Goal: Transaction & Acquisition: Purchase product/service

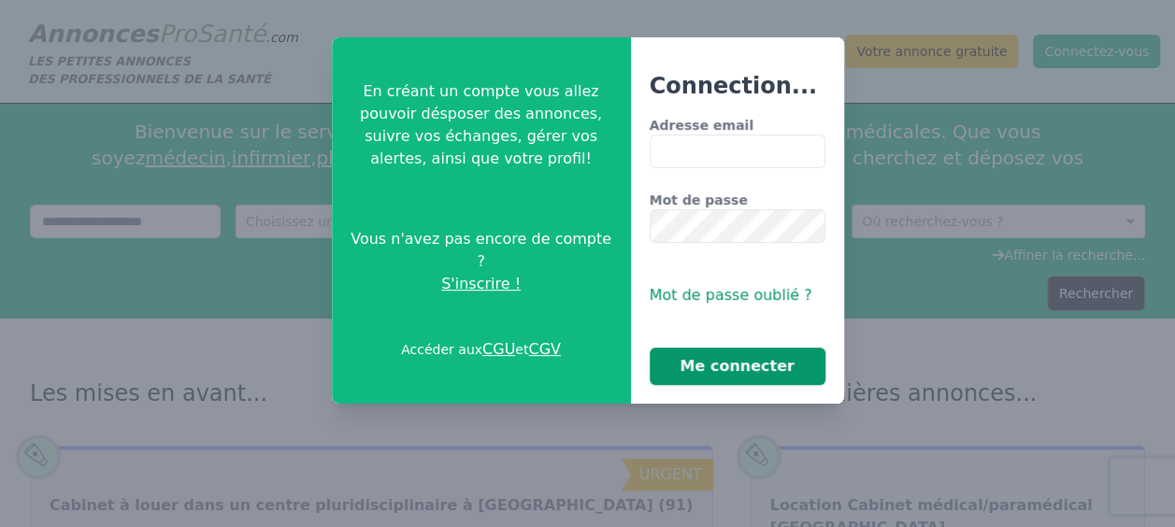
type input "**********"
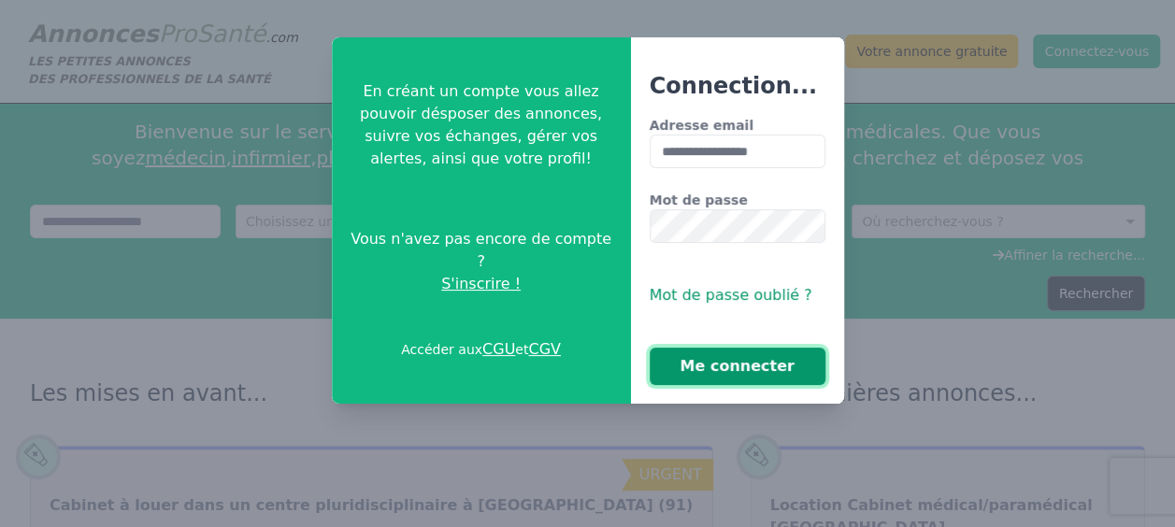
click at [708, 363] on button "Me connecter" at bounding box center [738, 366] width 176 height 37
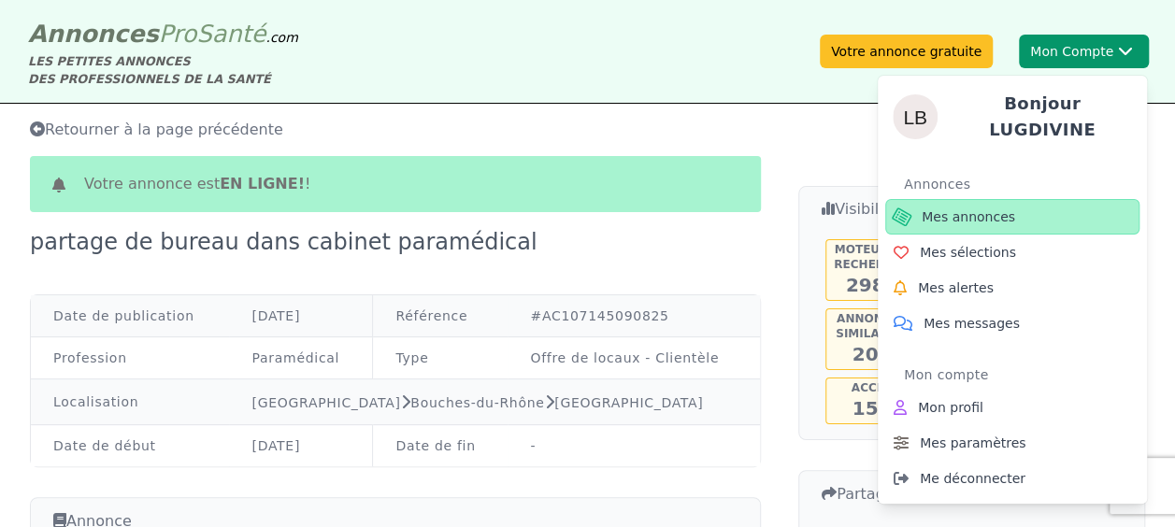
click at [988, 207] on span "Mes annonces" at bounding box center [967, 216] width 93 height 19
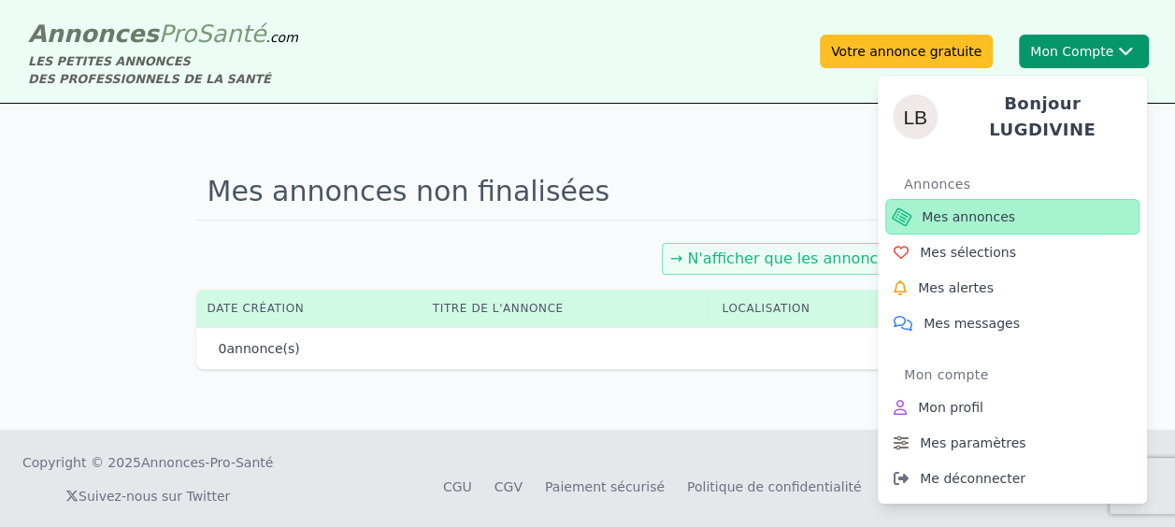
click at [993, 208] on span "Mes annonces" at bounding box center [967, 216] width 93 height 19
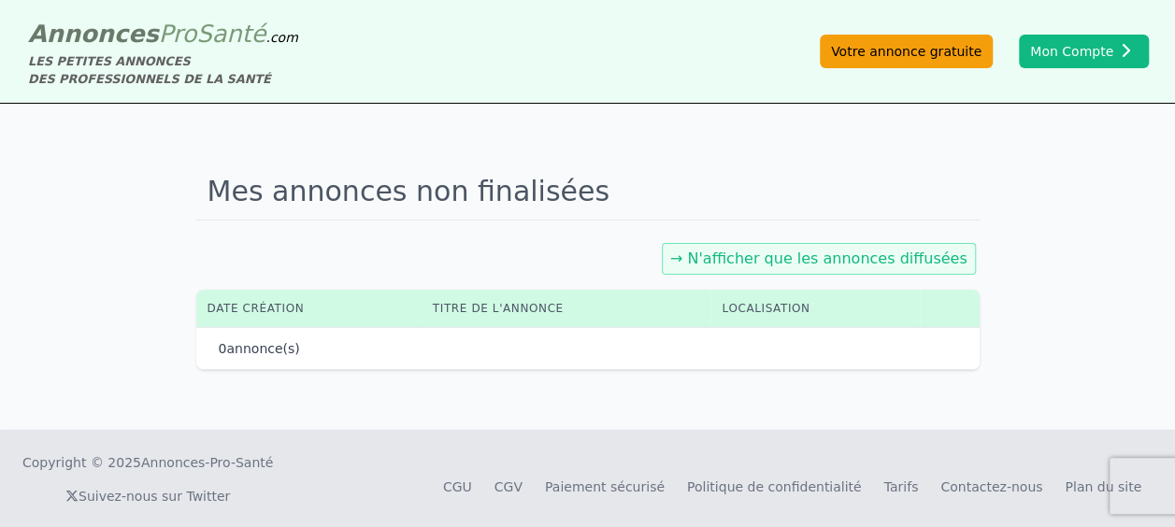
click at [953, 56] on link "Votre annonce gratuite" at bounding box center [906, 52] width 173 height 34
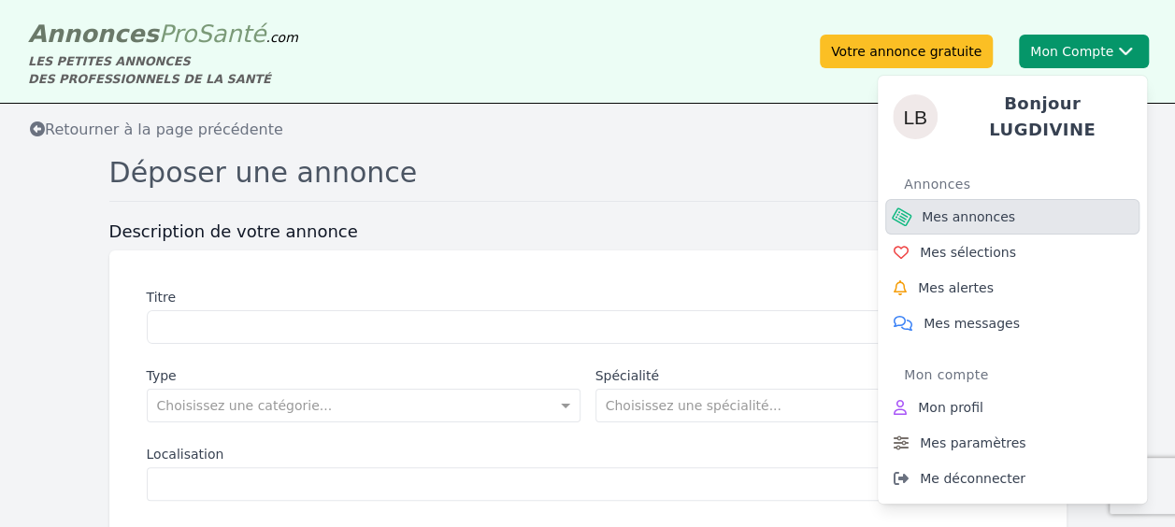
click at [974, 220] on link "Mes annonces" at bounding box center [1012, 217] width 254 height 36
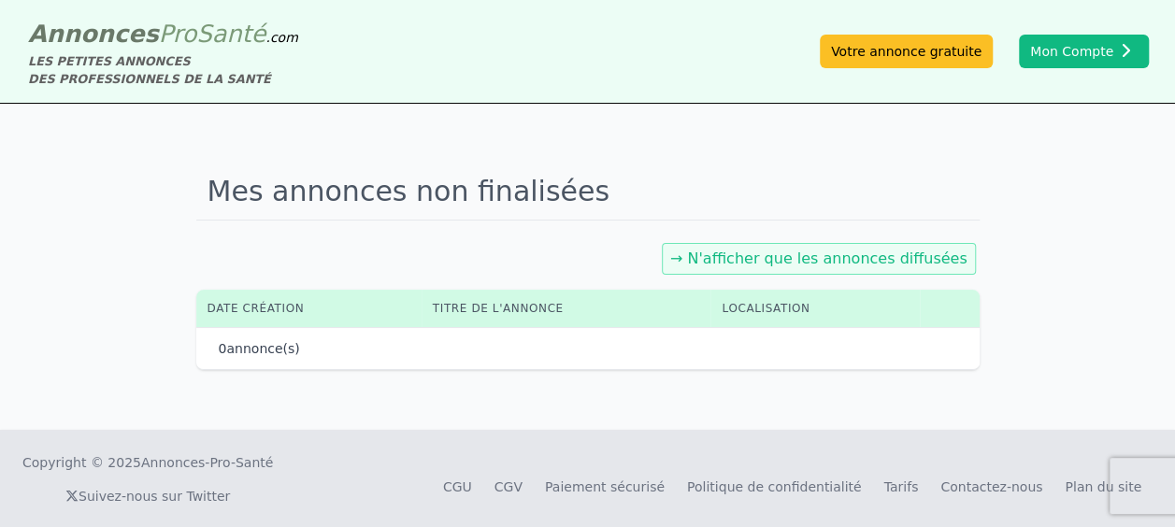
click at [845, 264] on link "→ N'afficher que les annonces diffusées" at bounding box center [818, 259] width 297 height 18
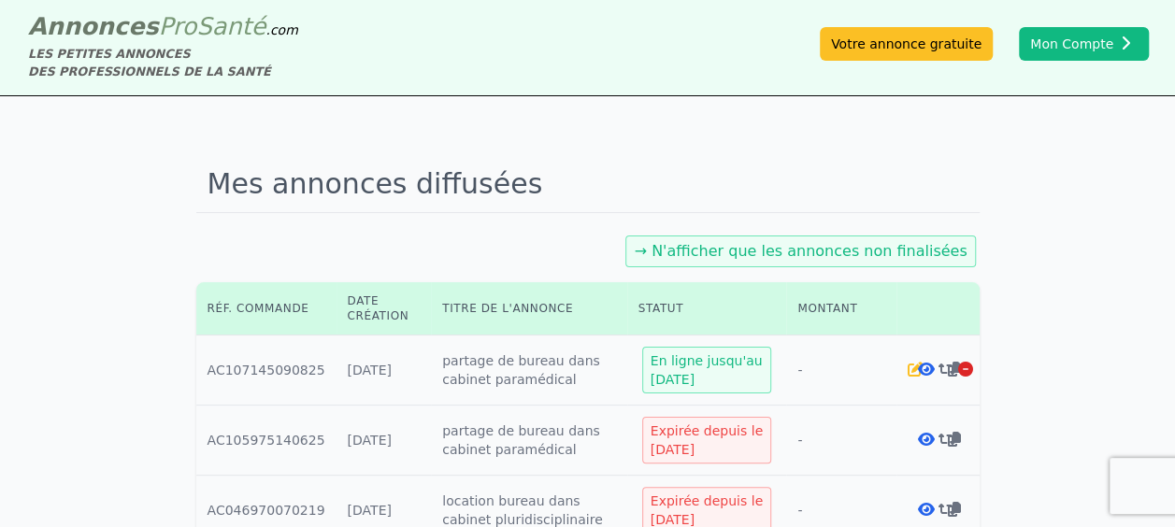
scroll to position [11, 0]
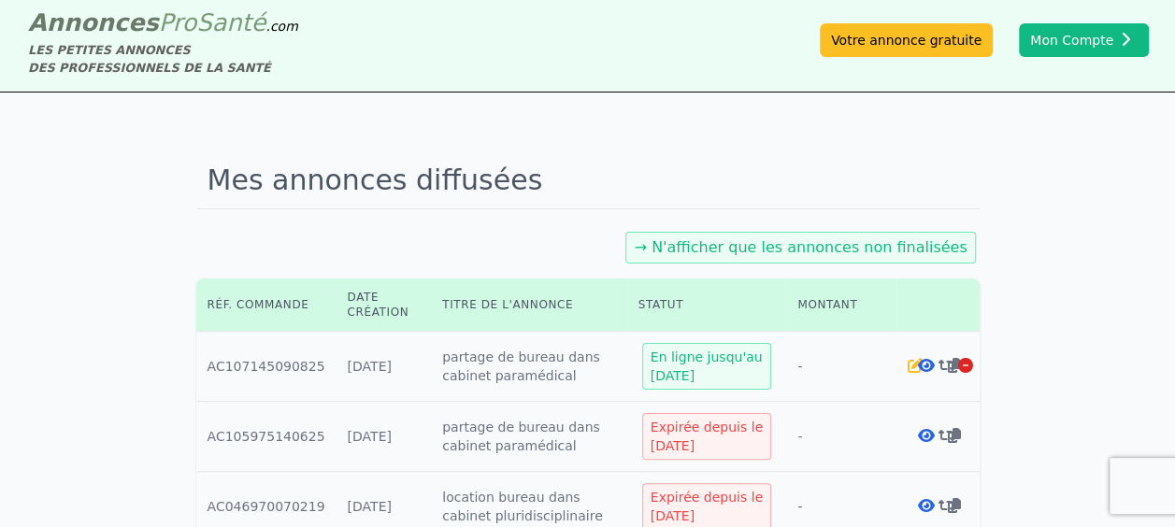
click at [923, 364] on icon at bounding box center [926, 365] width 17 height 15
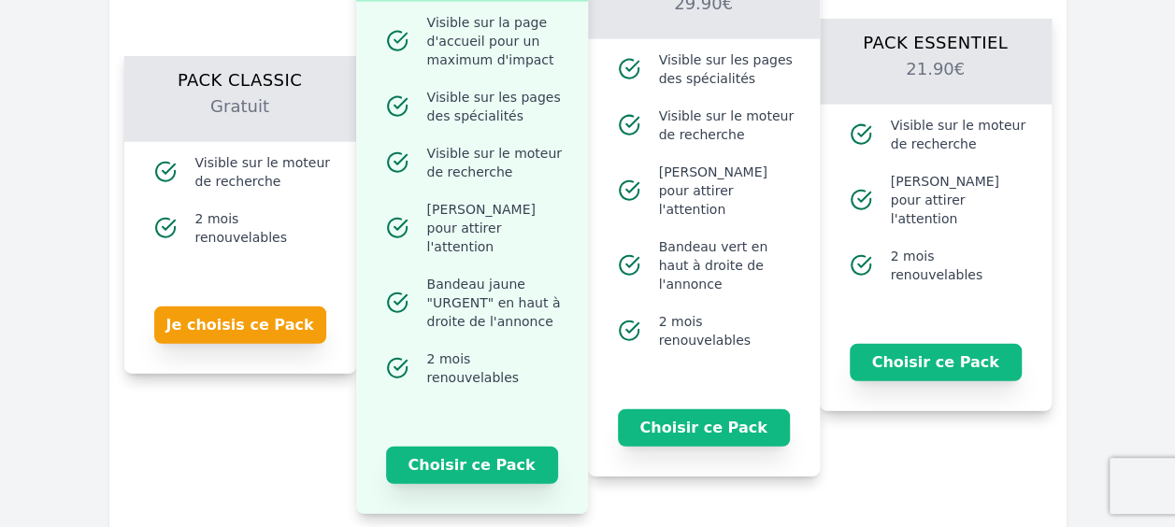
scroll to position [2232, 0]
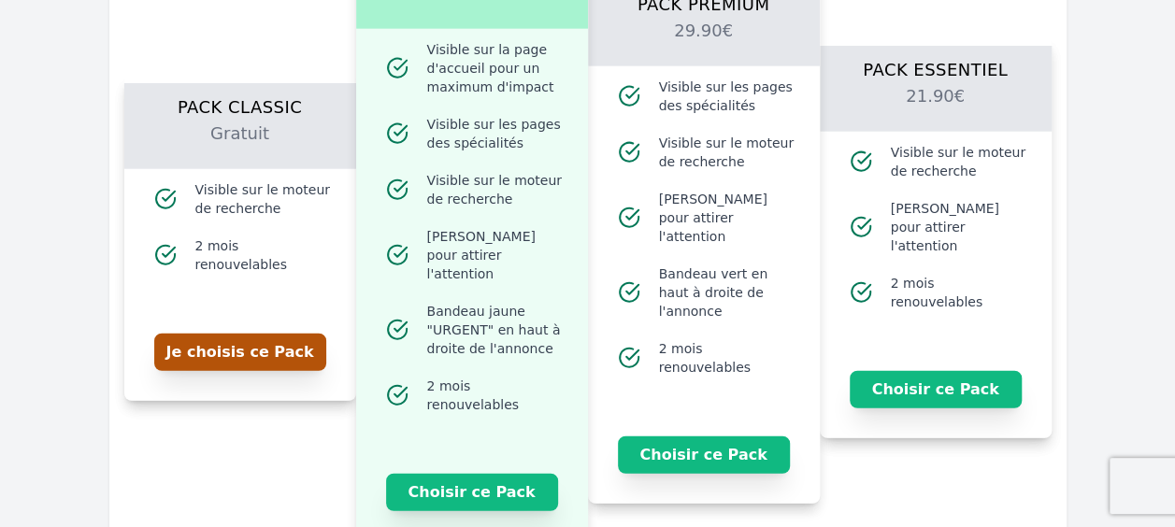
click at [265, 350] on button "Je choisis ce Pack" at bounding box center [240, 352] width 172 height 37
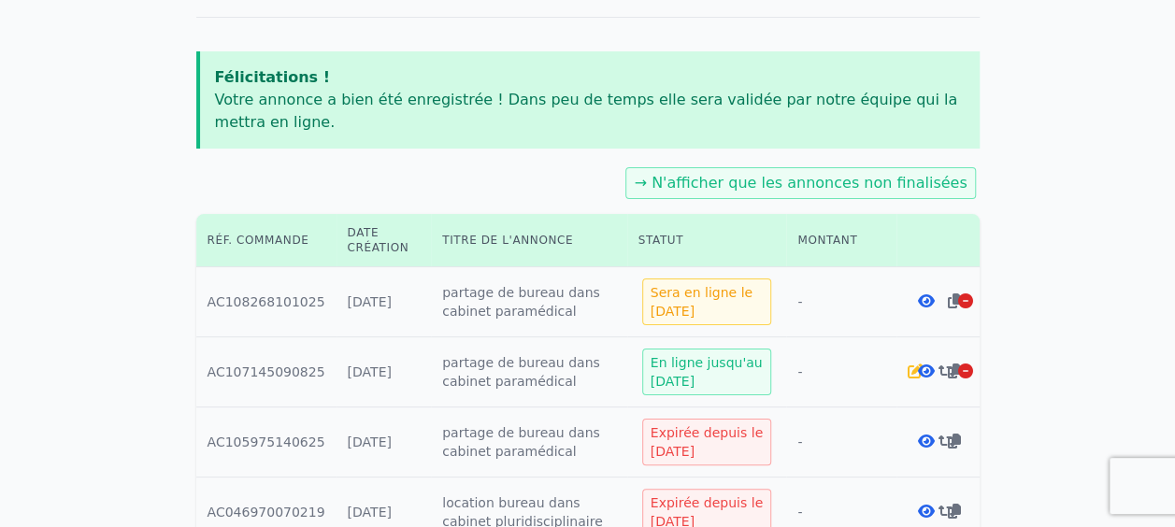
scroll to position [194, 0]
